Goal: Task Accomplishment & Management: Manage account settings

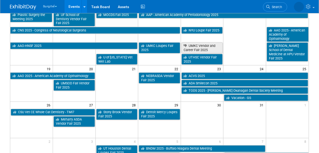
scroll to position [142, 0]
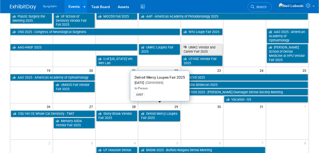
click at [161, 111] on link "Detroit Mercy Loupes Fair 2025" at bounding box center [159, 116] width 41 height 11
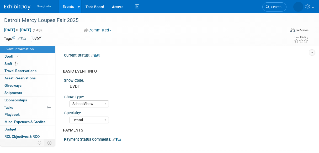
select select "School Show"
select select "Dental"
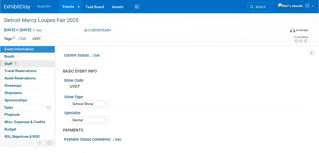
click at [21, 63] on link "1 Staff 1" at bounding box center [27, 63] width 55 height 7
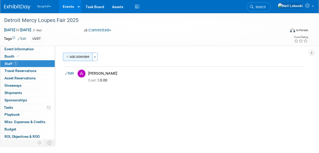
click at [82, 59] on button "Add Attendee" at bounding box center [78, 57] width 30 height 8
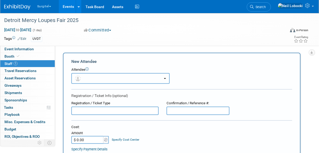
click at [164, 78] on b "button" at bounding box center [165, 78] width 2 height 1
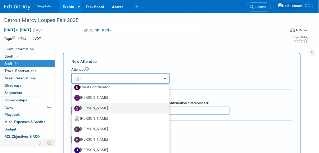
scroll to position [183, 0]
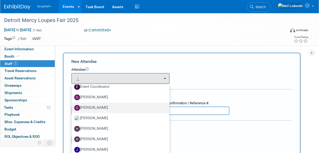
click at [105, 106] on label "Gregg Szymanski" at bounding box center [119, 108] width 90 height 8
click at [72, 106] on input "Gregg Szymanski" at bounding box center [70, 107] width 3 height 3
select select "bb81d82e-f791-4727-96b9-9de879c54c1f"
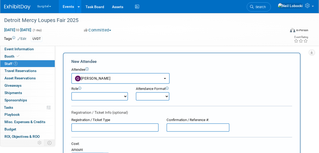
click at [121, 98] on select "Demonstrator Host Observer Planner Presenter Sales Representative Set-up/Disman…" at bounding box center [99, 96] width 57 height 8
select select "4"
click at [71, 92] on select "Demonstrator Host Observer Planner Presenter Sales Representative Set-up/Disman…" at bounding box center [99, 96] width 57 height 8
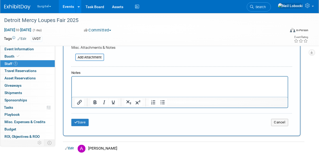
scroll to position [143, 0]
click at [81, 122] on button "Save" at bounding box center [79, 122] width 17 height 7
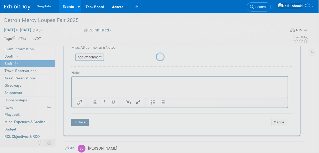
scroll to position [57, 0]
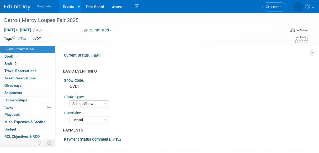
select select "School Show"
select select "Dental"
click at [20, 8] on img at bounding box center [17, 6] width 26 height 5
